Goal: Find specific page/section: Find specific page/section

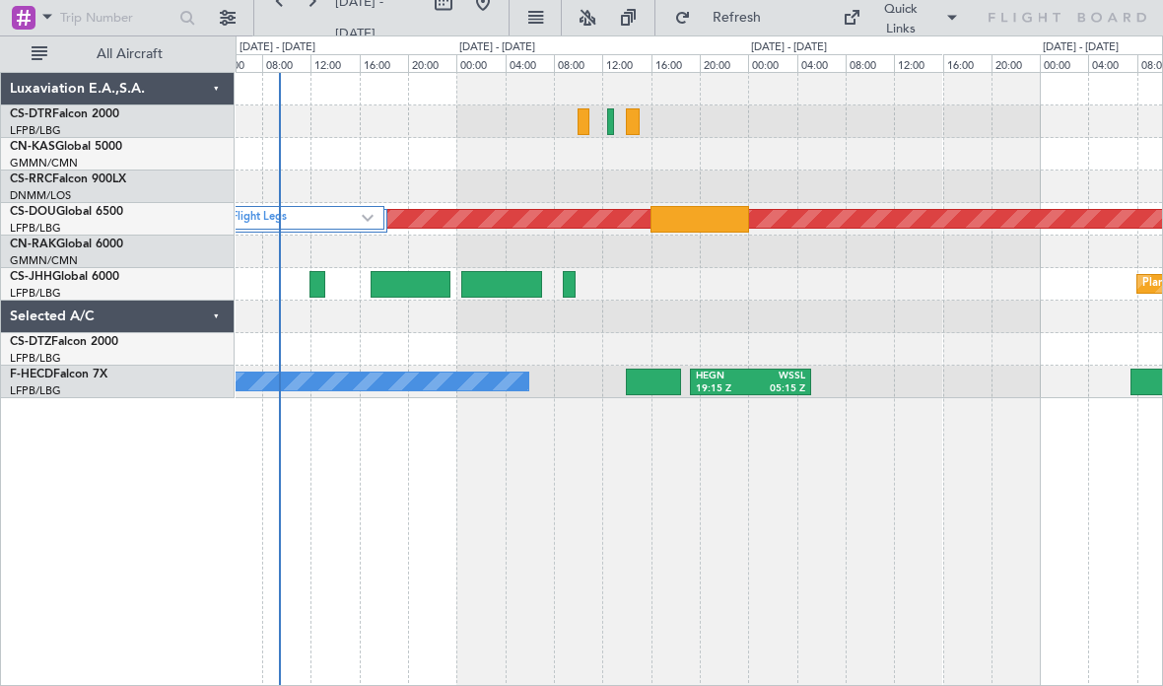
click at [591, 121] on div at bounding box center [699, 122] width 927 height 33
click at [611, 126] on div at bounding box center [610, 121] width 7 height 27
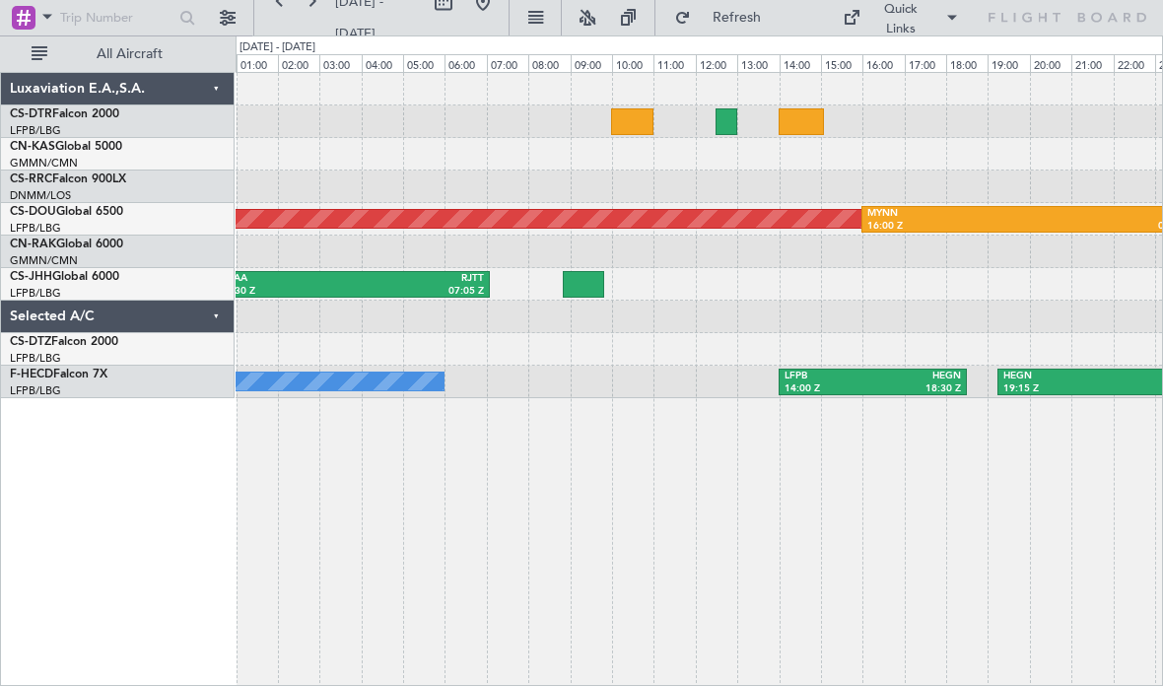
click at [626, 122] on div at bounding box center [632, 121] width 42 height 27
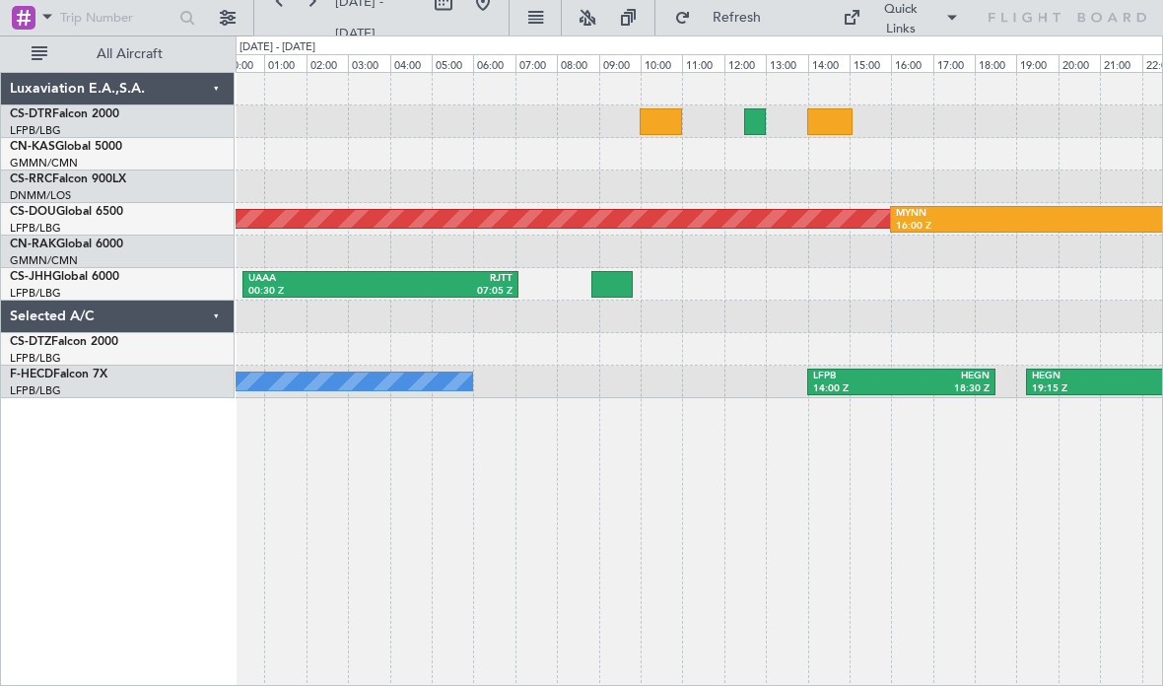
click at [35, 50] on button "All Aircraft" at bounding box center [118, 54] width 192 height 32
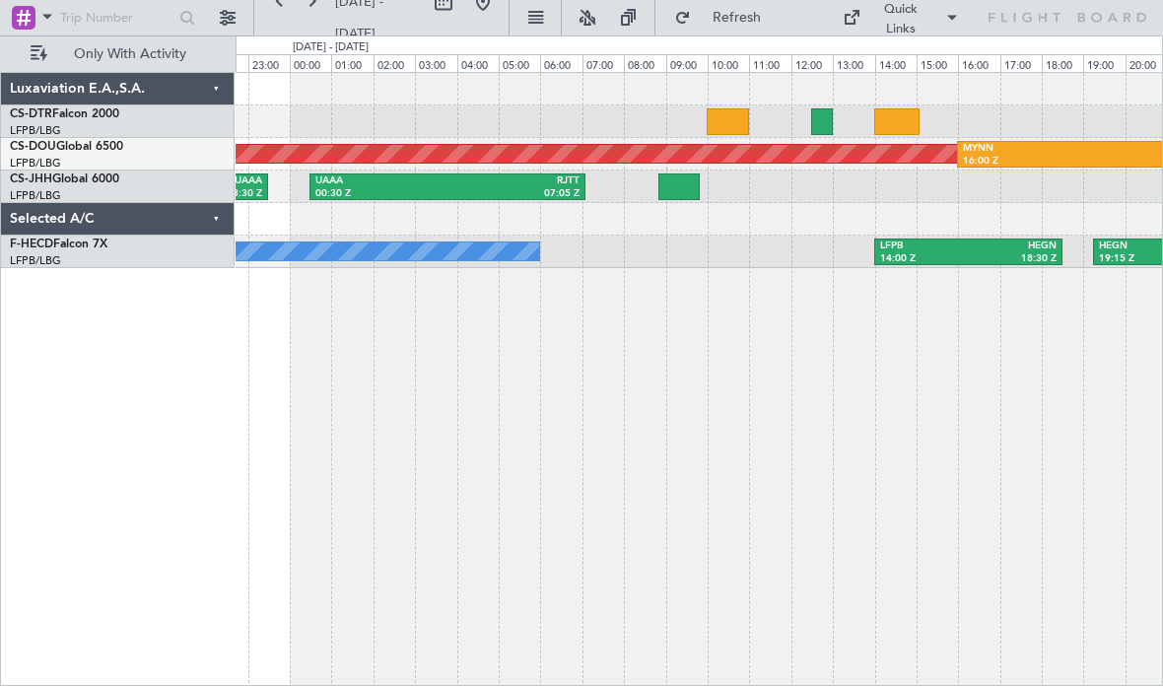
click at [220, 18] on button at bounding box center [228, 18] width 32 height 32
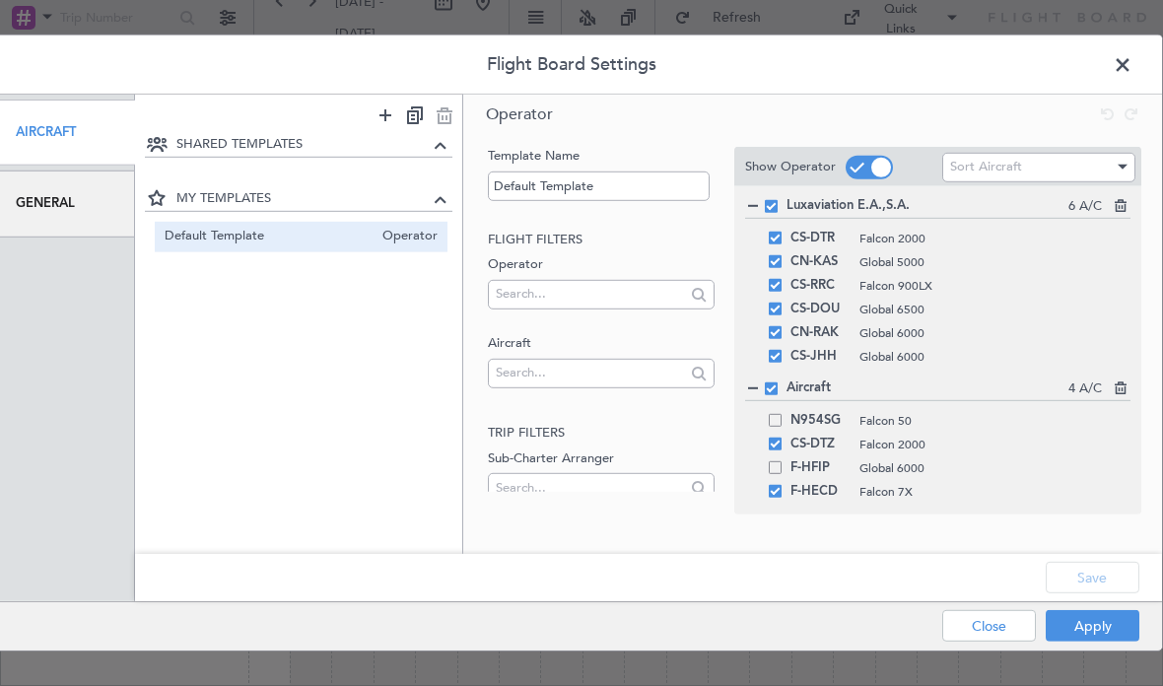
scroll to position [0, 35]
click at [76, 197] on div "General" at bounding box center [60, 204] width 149 height 66
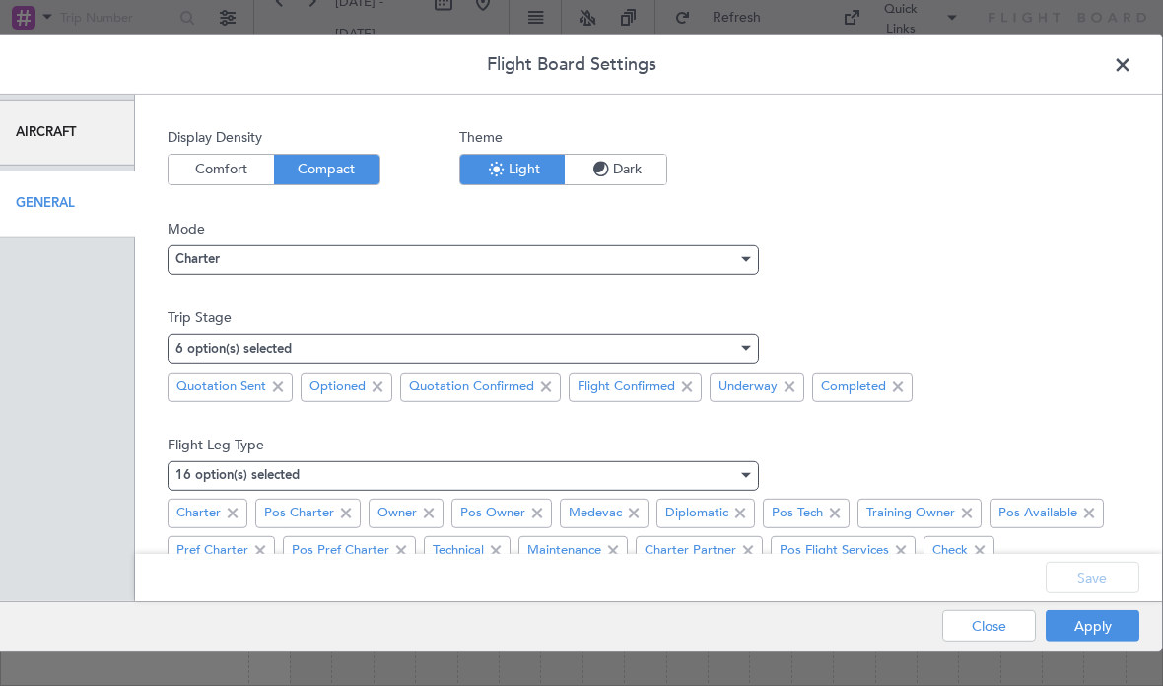
click at [281, 390] on span at bounding box center [278, 387] width 24 height 24
click at [243, 385] on span at bounding box center [245, 387] width 24 height 24
click at [1096, 631] on button "Apply" at bounding box center [1093, 626] width 94 height 32
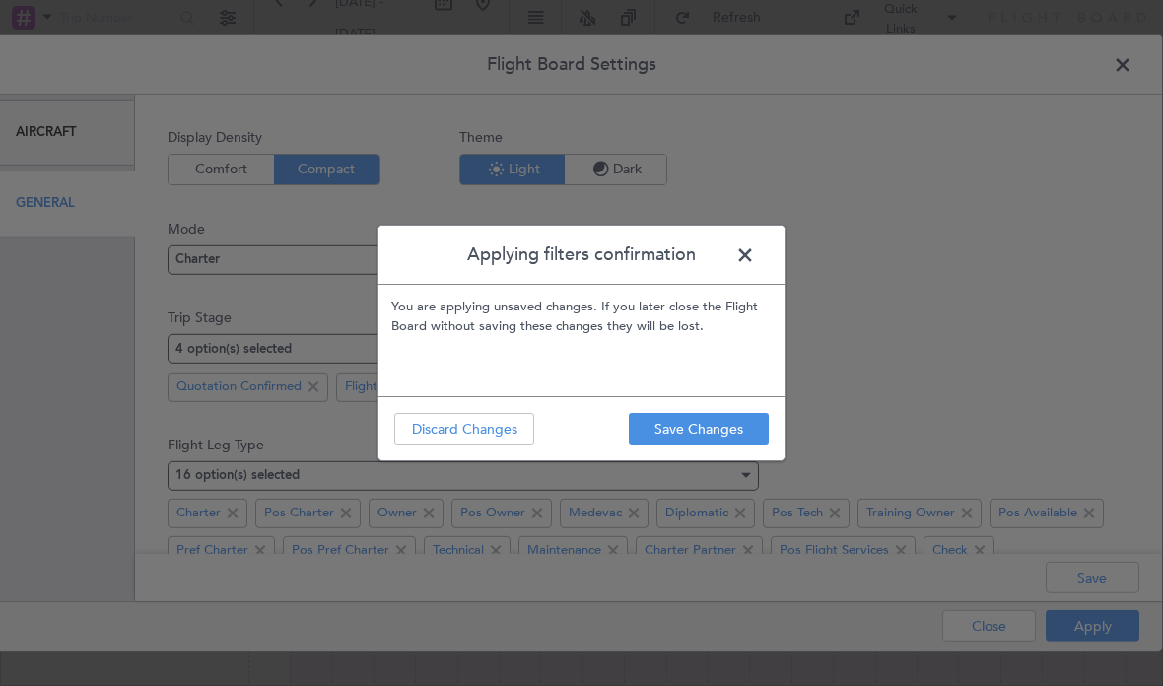
click at [708, 423] on button "Save Changes" at bounding box center [699, 429] width 140 height 32
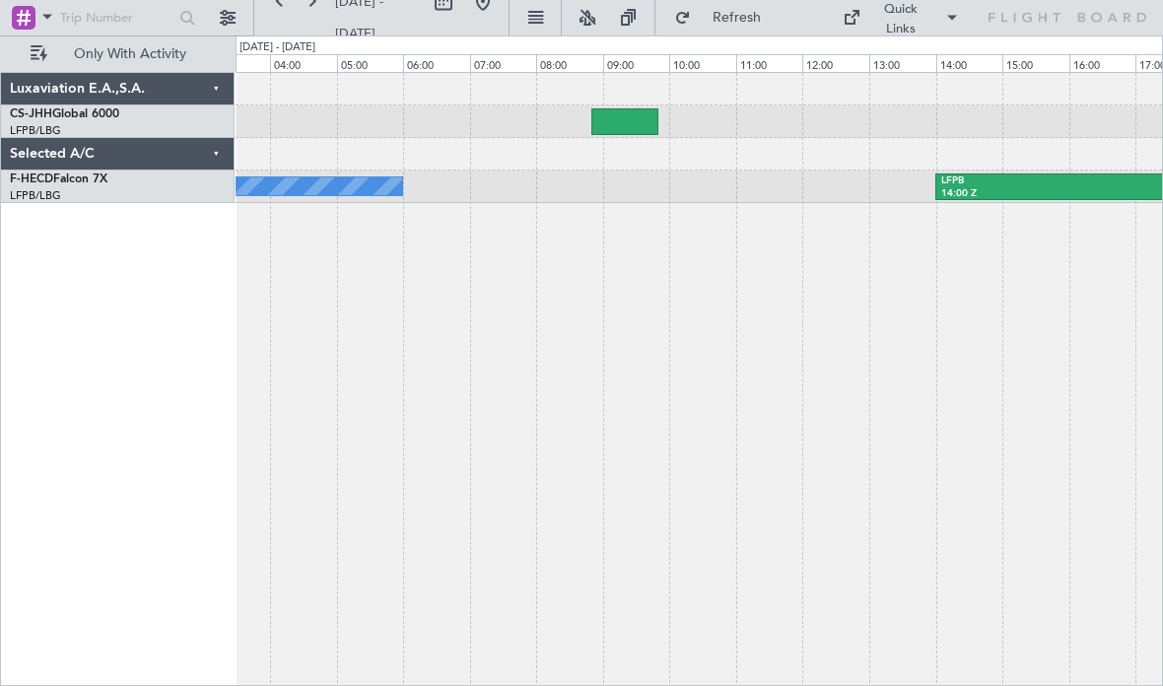
click at [41, 63] on button "Only With Activity" at bounding box center [118, 54] width 192 height 32
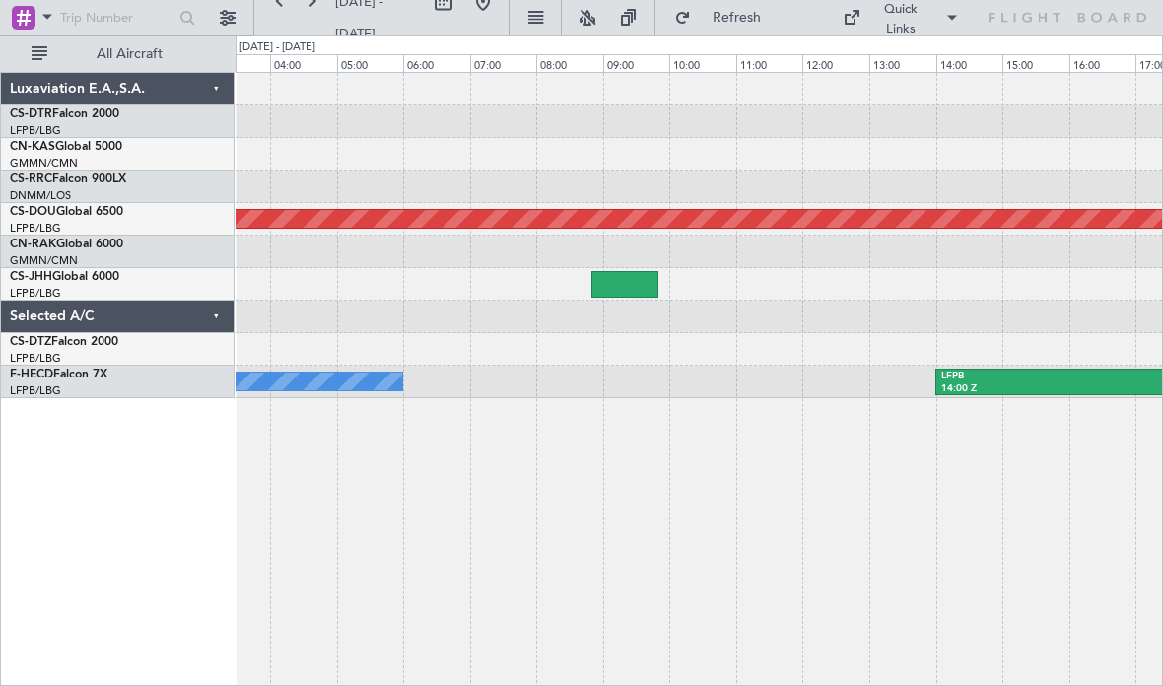
click at [147, 131] on div "LFPB/LBG Paris ([GEOGRAPHIC_DATA])" at bounding box center [122, 131] width 224 height 17
click at [45, 55] on button "All Aircraft" at bounding box center [118, 54] width 192 height 32
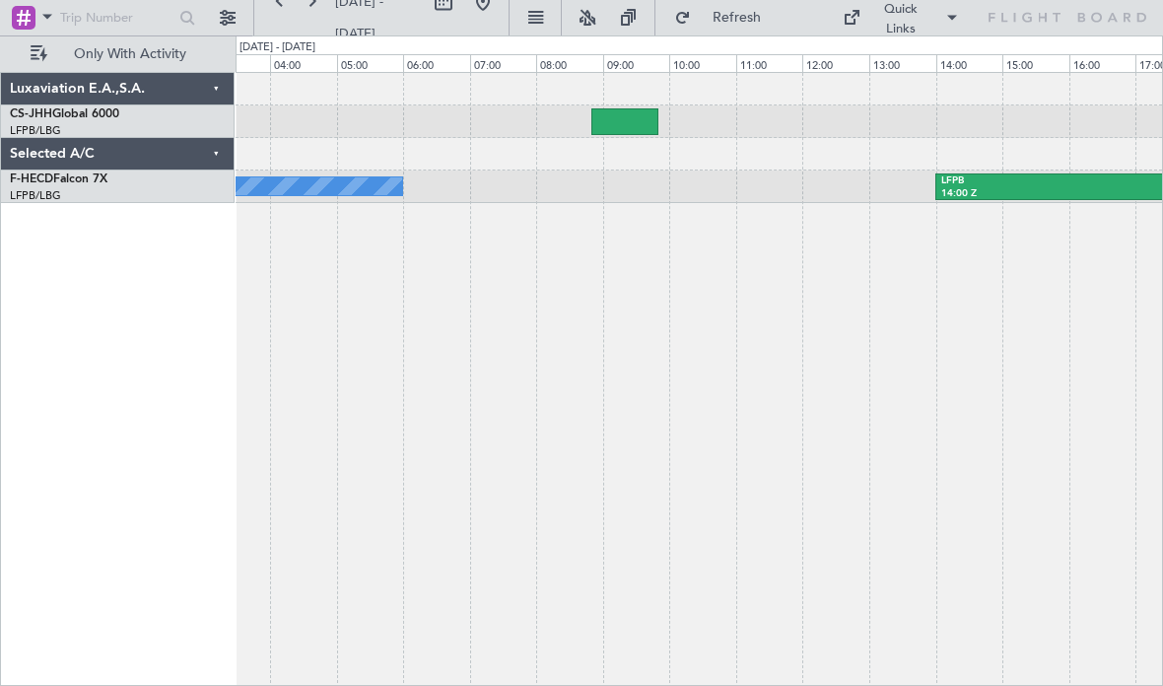
click at [45, 55] on button "Only With Activity" at bounding box center [118, 54] width 192 height 32
